Goal: Information Seeking & Learning: Compare options

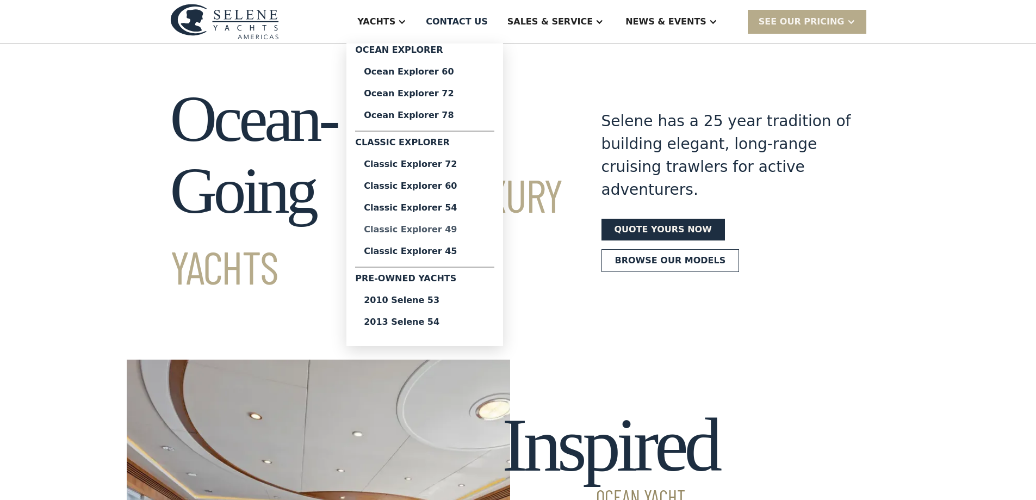
click at [471, 228] on div "Classic Explorer 49" at bounding box center [425, 229] width 122 height 9
click at [471, 72] on div "Ocean Explorer 60" at bounding box center [425, 71] width 122 height 9
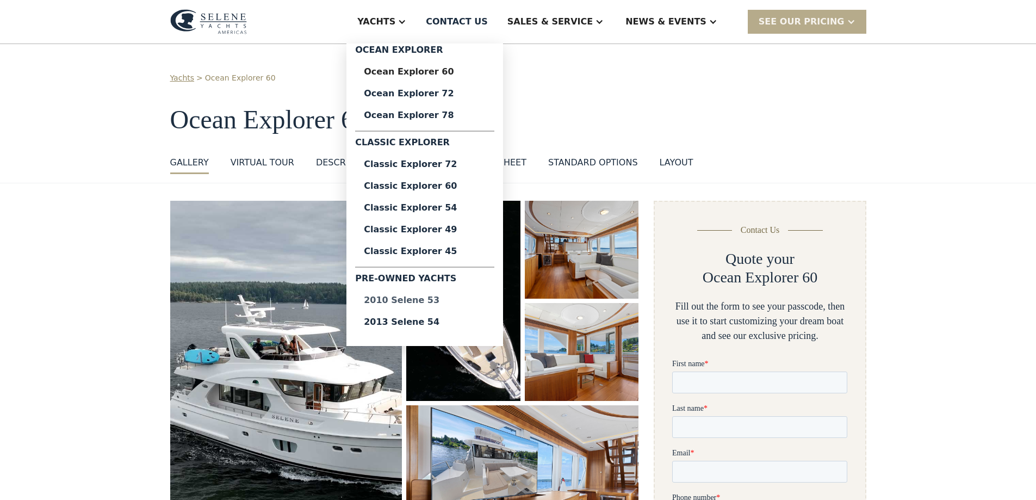
click at [467, 298] on div "2010 Selene 53" at bounding box center [425, 300] width 122 height 9
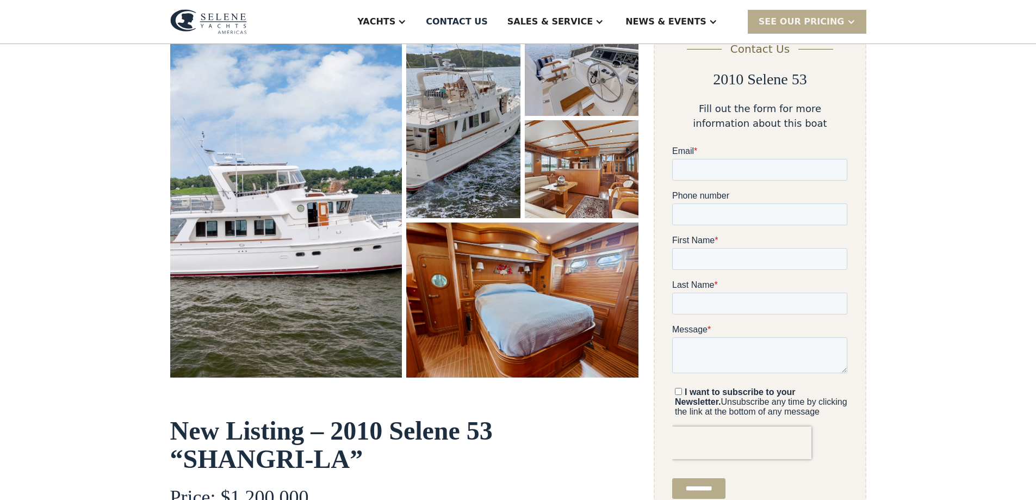
scroll to position [163, 0]
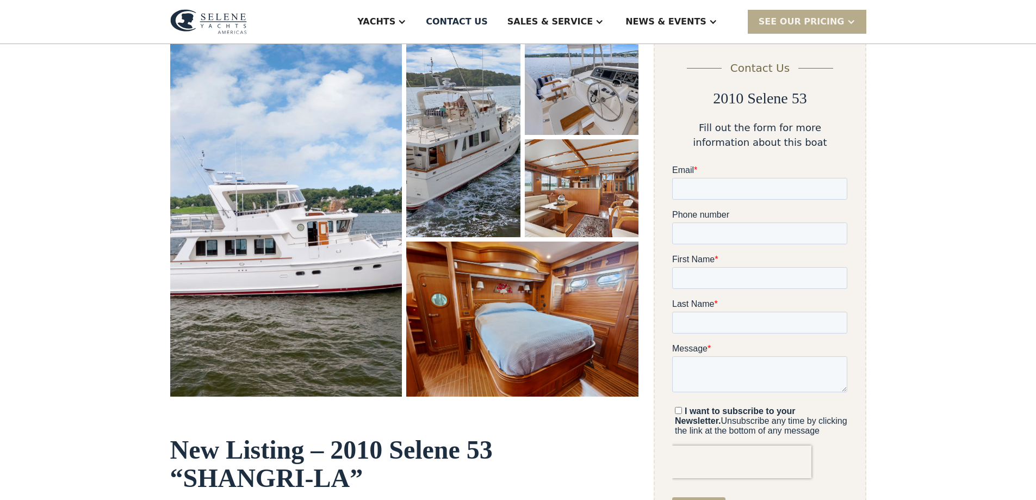
click at [330, 185] on img "open lightbox" at bounding box center [286, 216] width 232 height 359
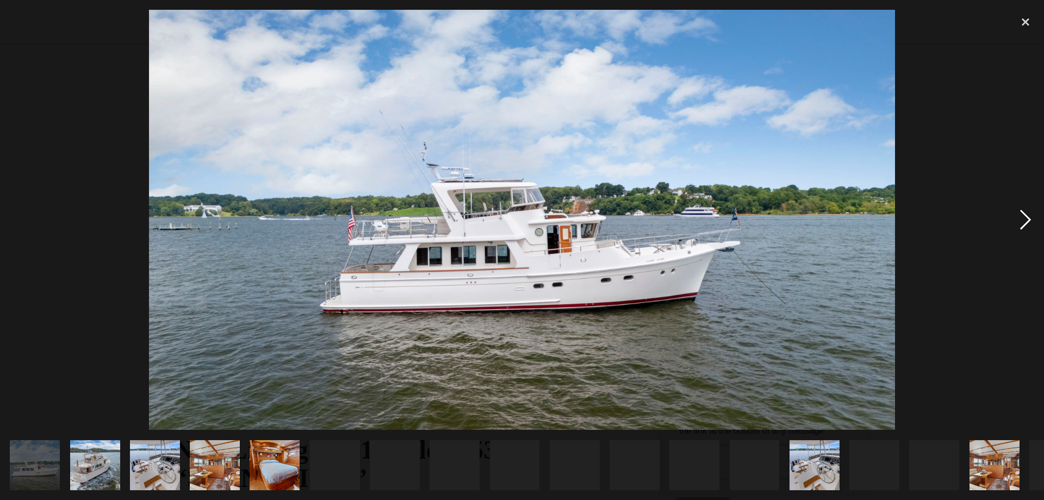
click at [1018, 221] on div "next image" at bounding box center [1025, 220] width 37 height 420
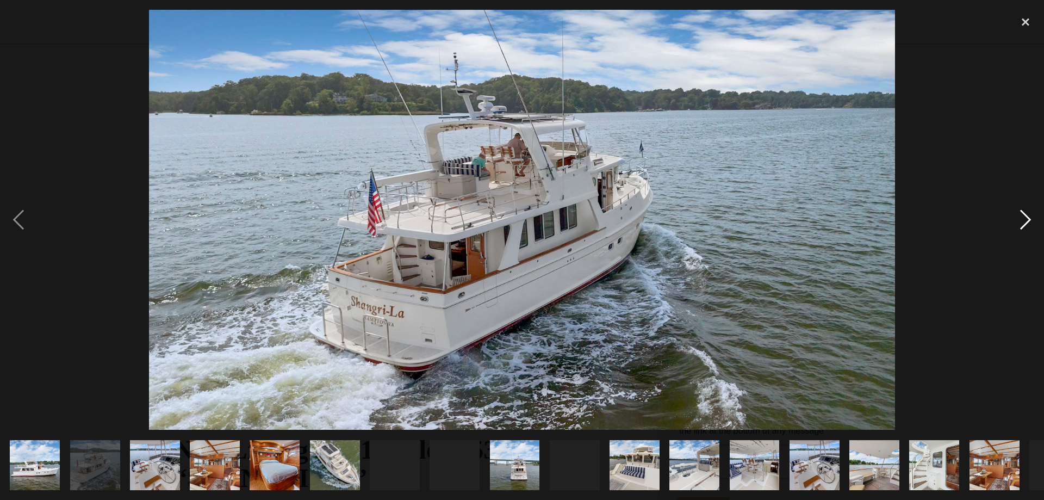
click at [1018, 221] on div "next image" at bounding box center [1025, 220] width 37 height 420
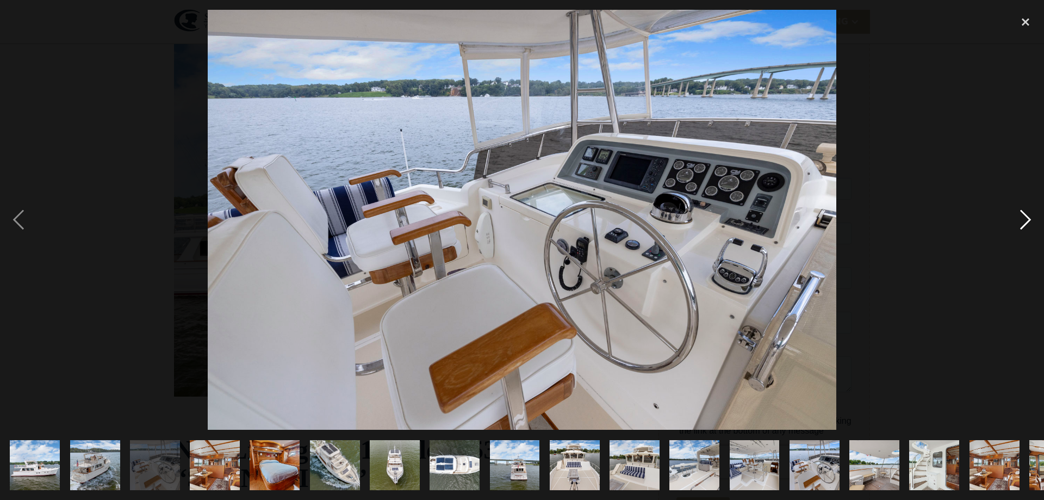
click at [1018, 221] on div "next image" at bounding box center [1025, 220] width 37 height 420
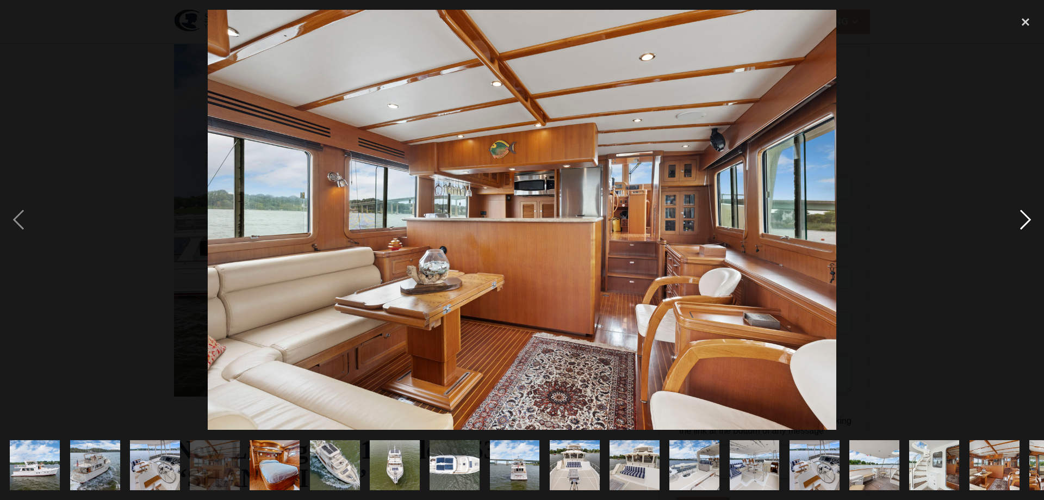
click at [1018, 221] on div "next image" at bounding box center [1025, 220] width 37 height 420
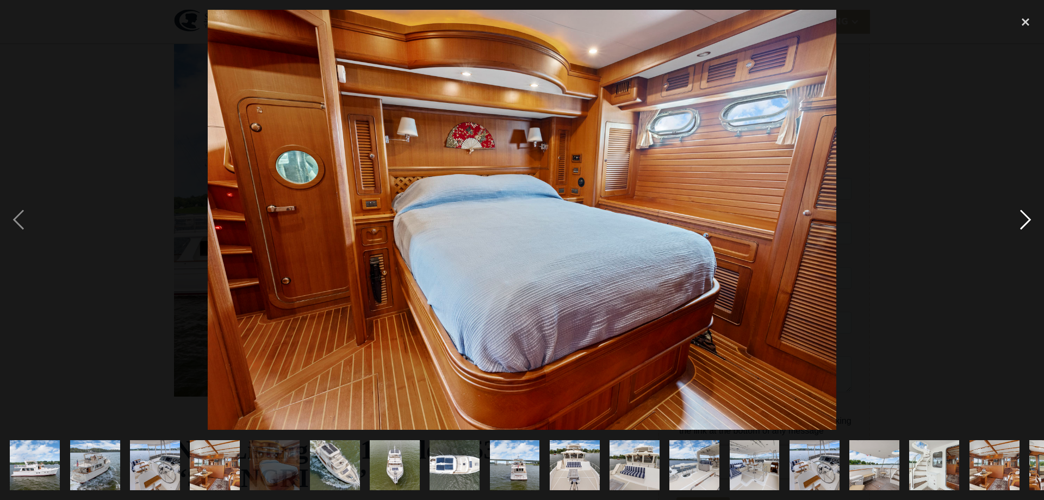
click at [1018, 221] on div "next image" at bounding box center [1025, 220] width 37 height 420
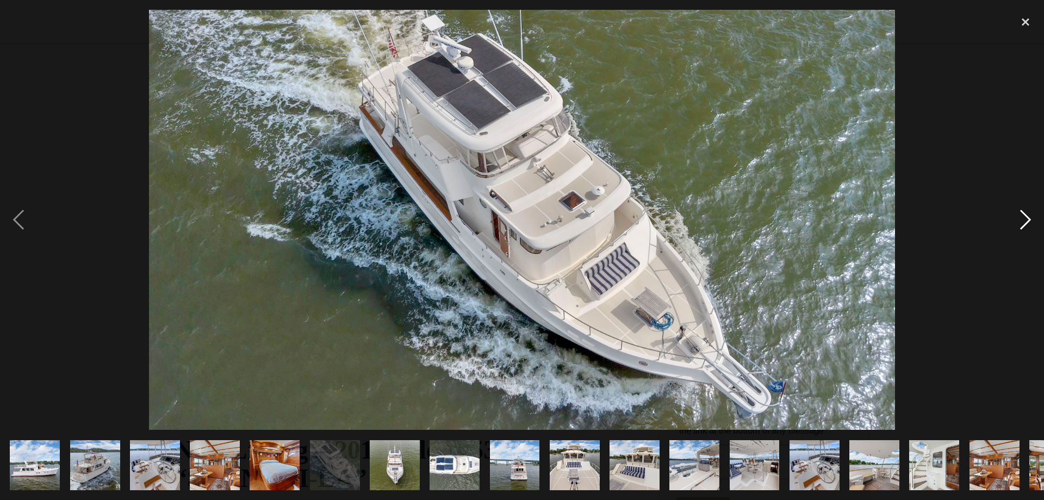
click at [1018, 221] on div "next image" at bounding box center [1025, 220] width 37 height 420
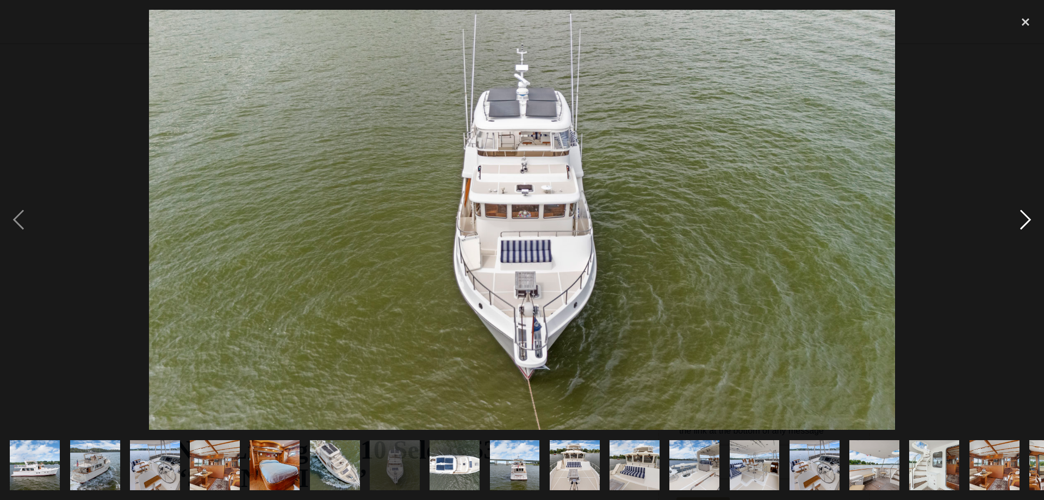
click at [1018, 221] on div "next image" at bounding box center [1025, 220] width 37 height 420
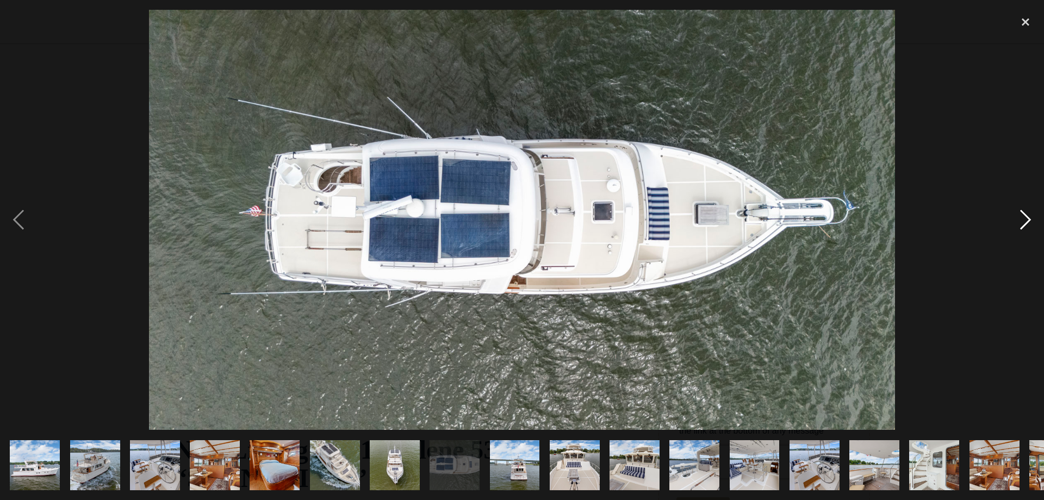
click at [1018, 221] on div "next image" at bounding box center [1025, 220] width 37 height 420
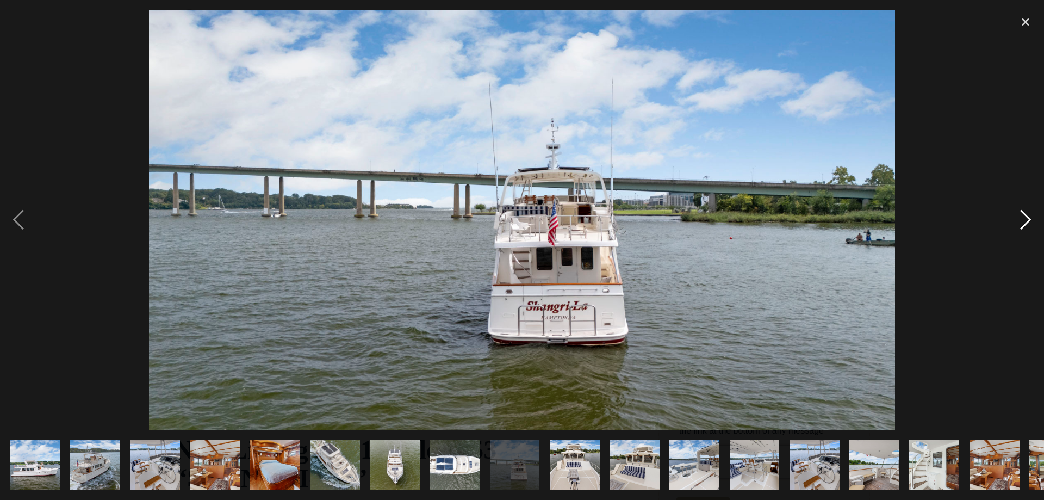
click at [1018, 221] on div "next image" at bounding box center [1025, 220] width 37 height 420
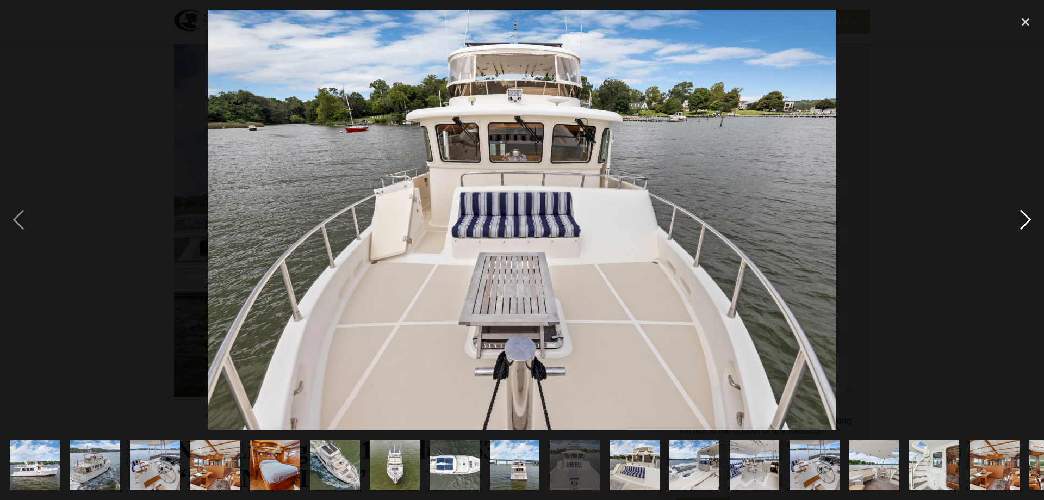
click at [1018, 221] on div "next image" at bounding box center [1025, 220] width 37 height 420
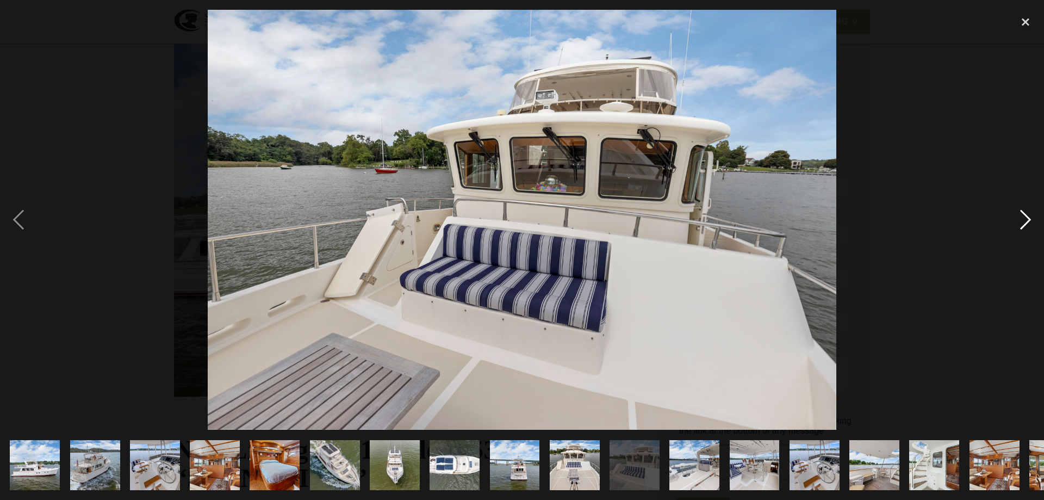
click at [1018, 221] on div "next image" at bounding box center [1025, 220] width 37 height 420
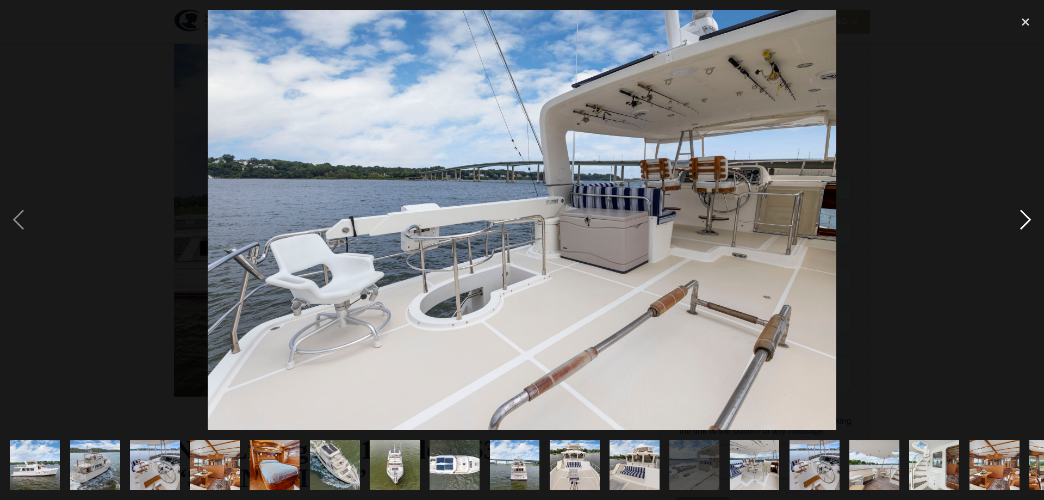
click at [1018, 221] on div "next image" at bounding box center [1025, 220] width 37 height 420
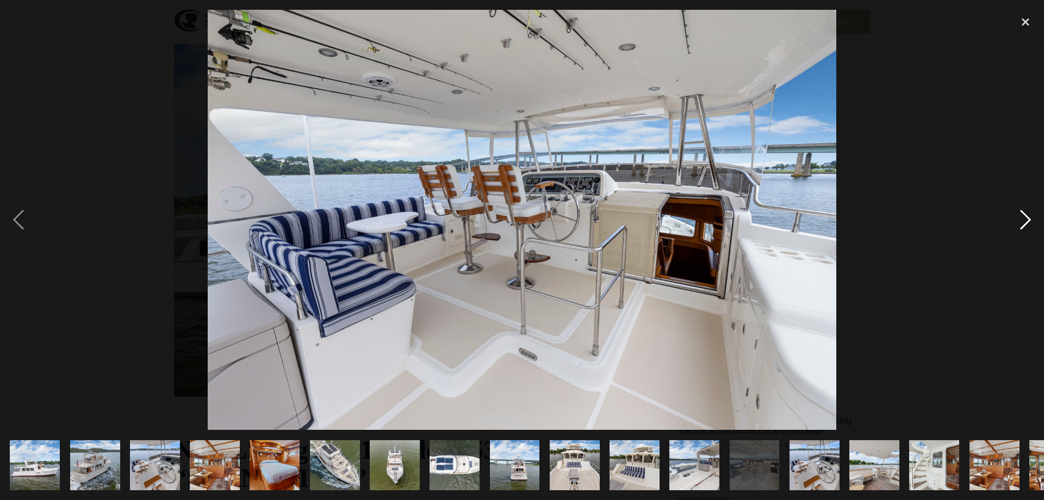
click at [1018, 221] on div "next image" at bounding box center [1025, 220] width 37 height 420
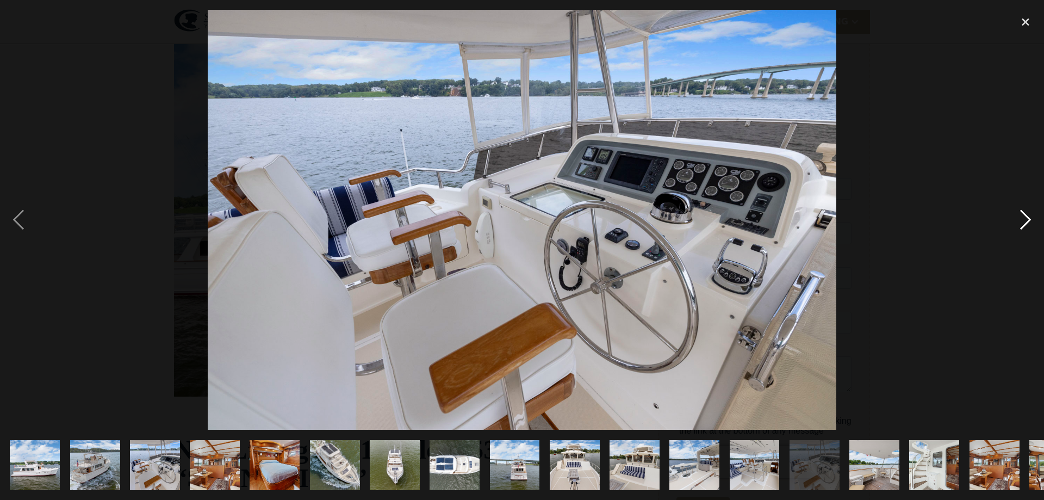
click at [1018, 221] on div "next image" at bounding box center [1025, 220] width 37 height 420
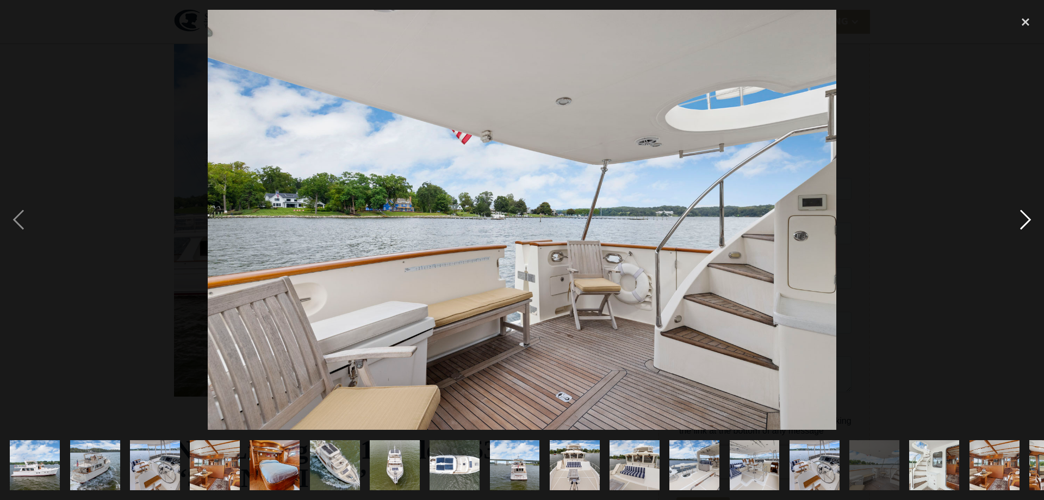
click at [1018, 221] on div "next image" at bounding box center [1025, 220] width 37 height 420
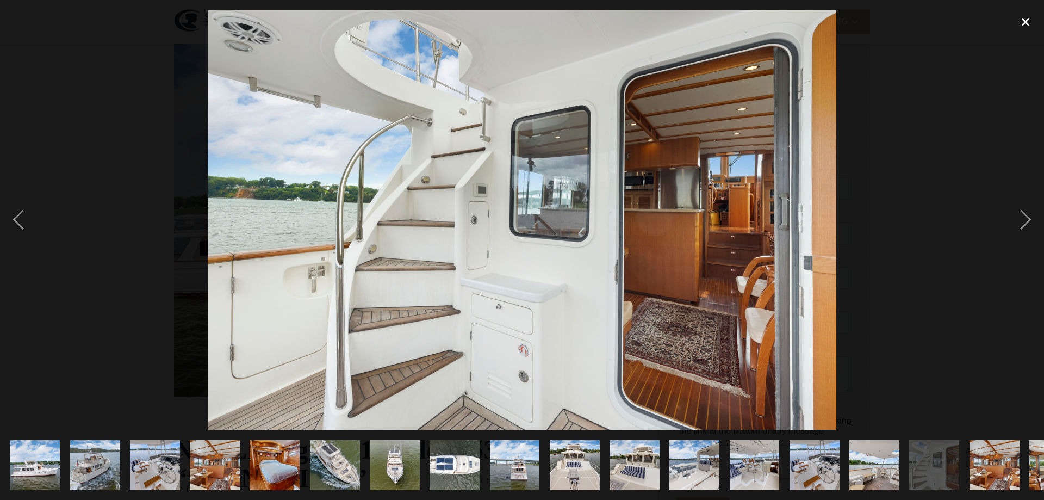
click at [1026, 20] on div "close lightbox" at bounding box center [1025, 22] width 37 height 24
